Goal: Task Accomplishment & Management: Manage account settings

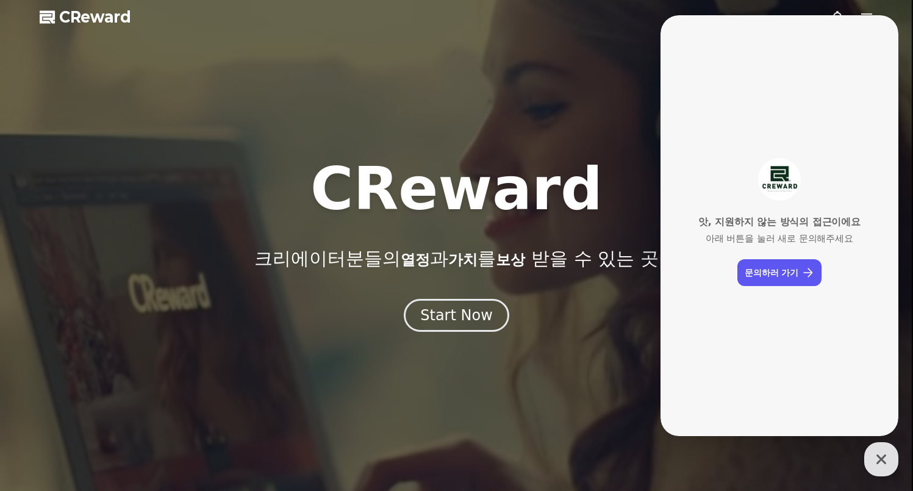
click at [96, 22] on span "CReward" at bounding box center [95, 17] width 72 height 20
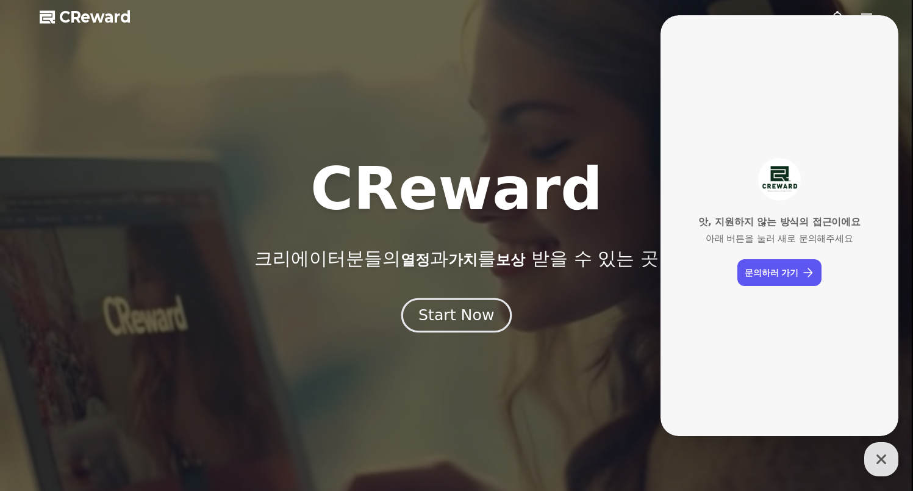
click at [454, 307] on div "Start Now" at bounding box center [456, 315] width 76 height 21
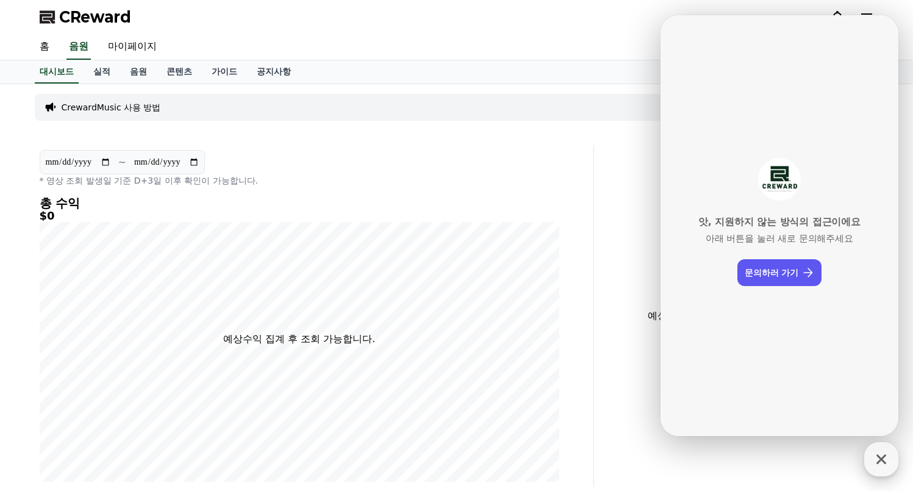
click at [877, 456] on icon "button" at bounding box center [881, 459] width 10 height 10
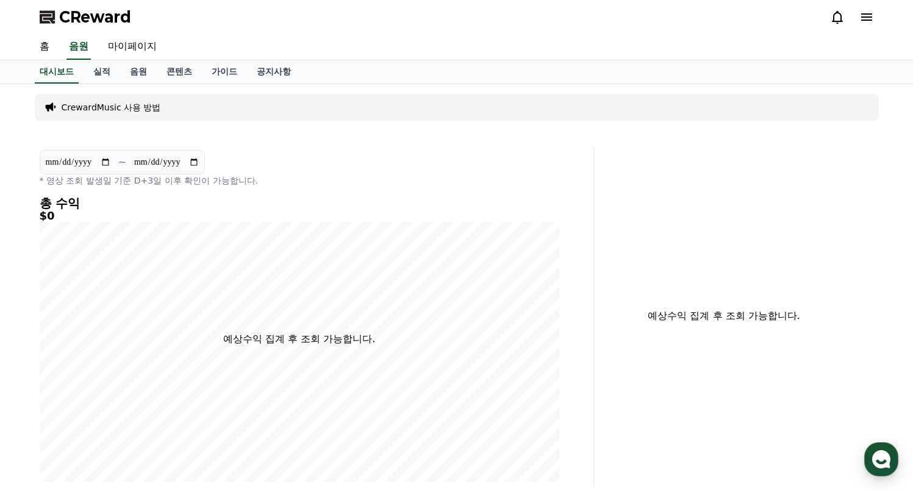
click at [867, 5] on div "CReward" at bounding box center [457, 17] width 854 height 34
click at [869, 14] on icon at bounding box center [866, 16] width 11 height 7
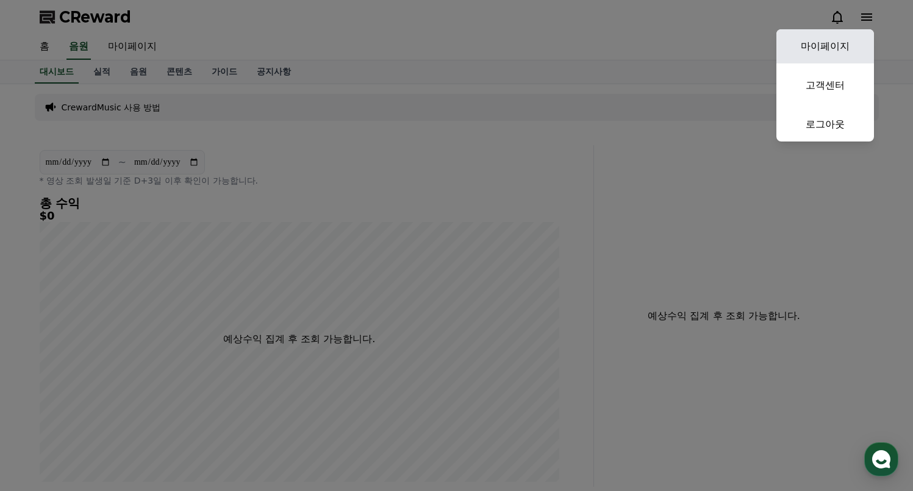
click at [829, 57] on link "마이페이지" at bounding box center [825, 46] width 98 height 34
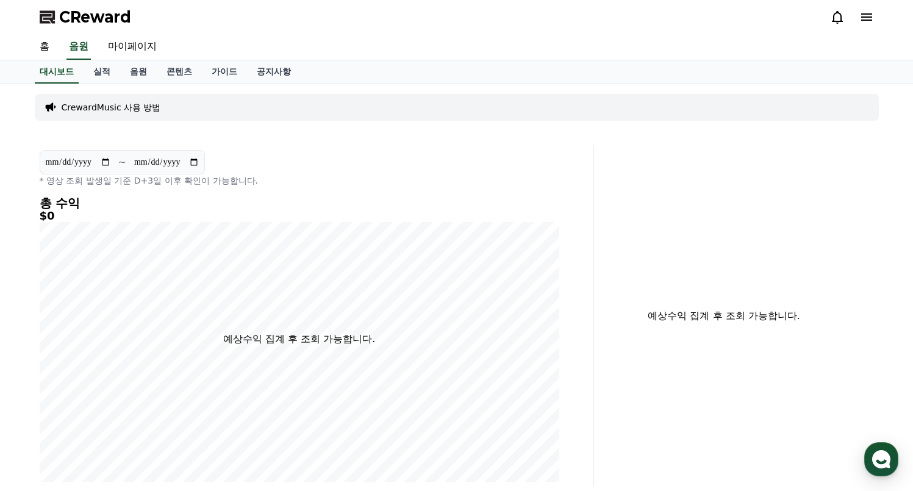
select select "**********"
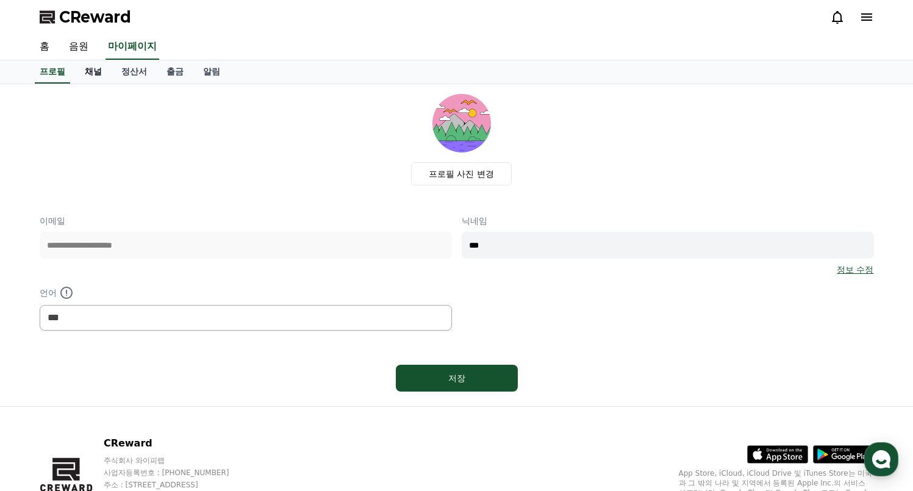
click at [76, 68] on link "채널" at bounding box center [93, 71] width 37 height 23
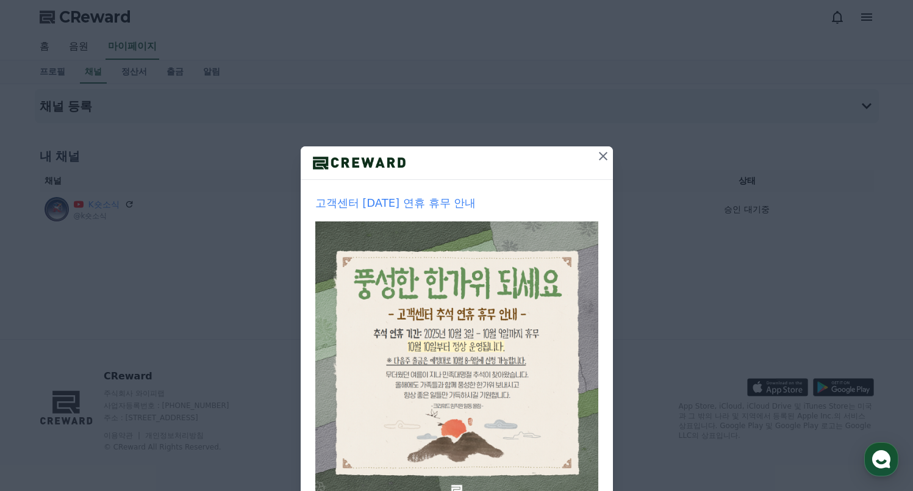
click at [587, 161] on div at bounding box center [457, 163] width 312 height 34
click at [596, 160] on icon at bounding box center [603, 156] width 15 height 15
